Goal: Task Accomplishment & Management: Use online tool/utility

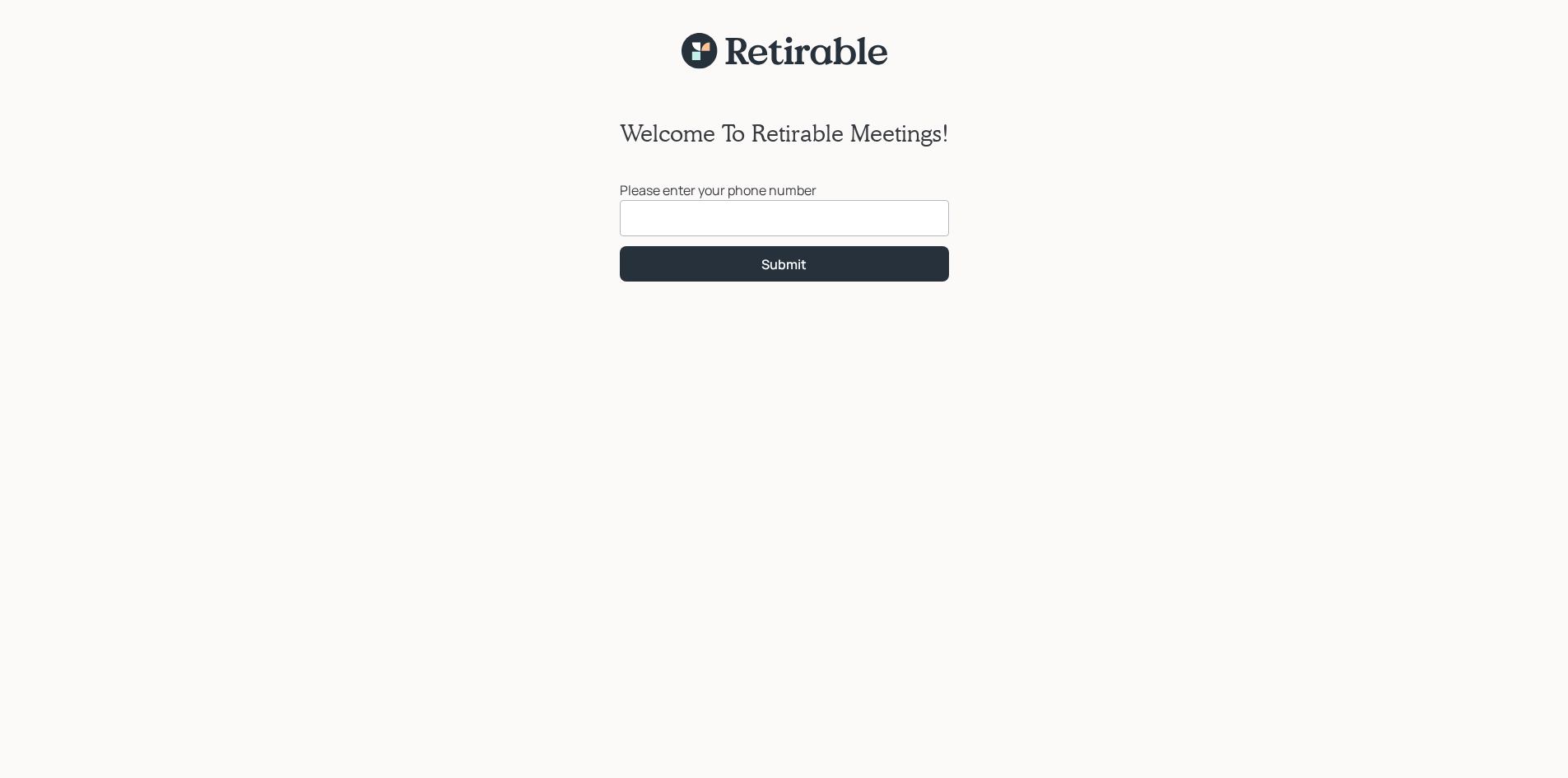
click at [632, 218] on input at bounding box center [784, 218] width 329 height 36
type input "[PHONE_NUMBER]"
click at [782, 260] on div "Submit" at bounding box center [784, 264] width 45 height 18
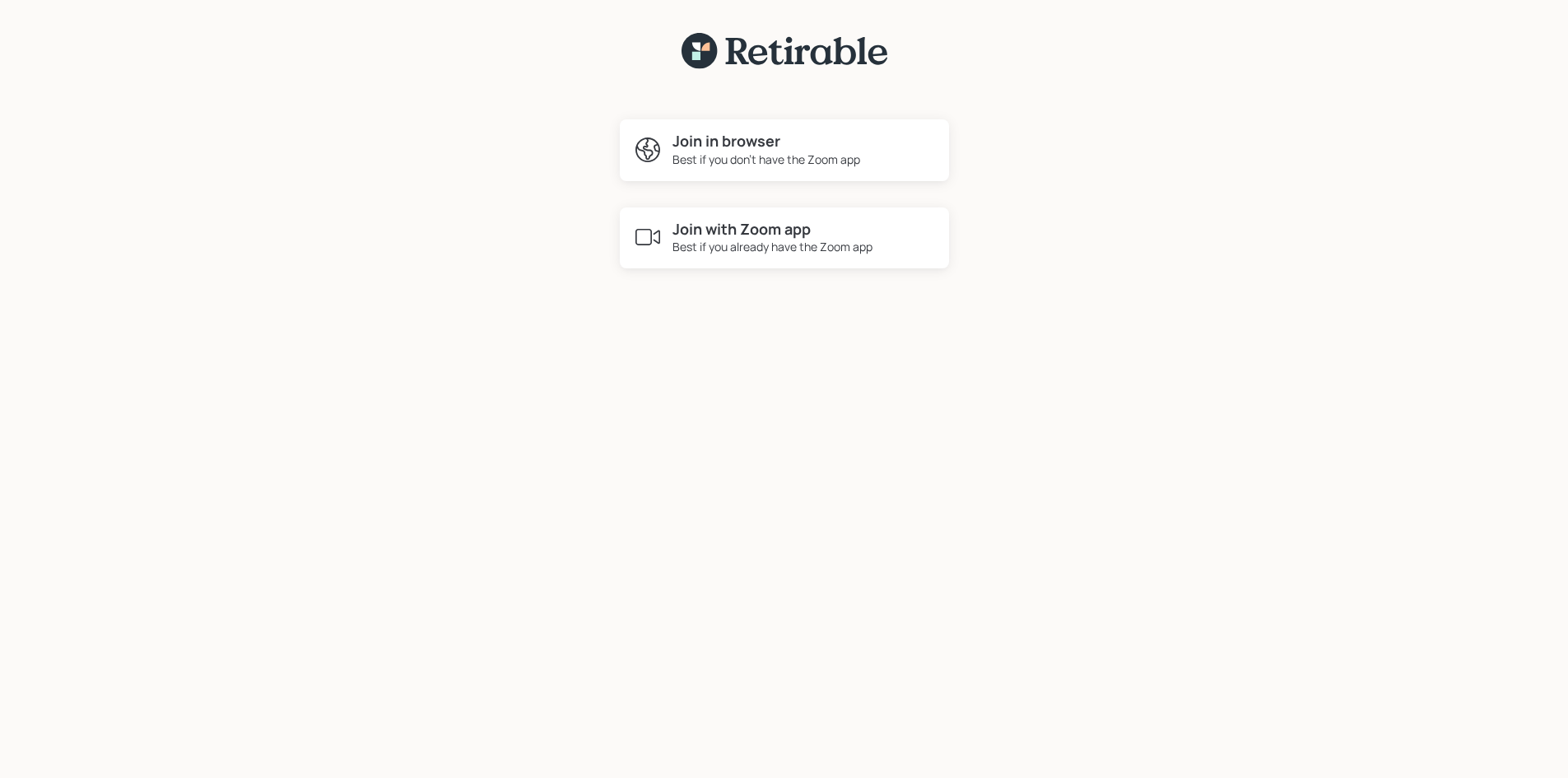
click at [769, 227] on h4 "Join with Zoom app" at bounding box center [772, 230] width 200 height 18
